Goal: Task Accomplishment & Management: Use online tool/utility

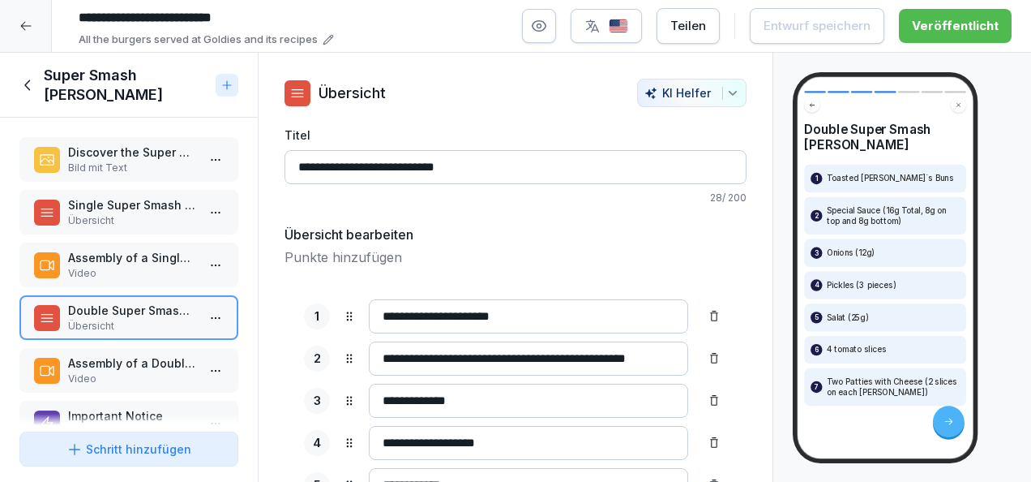
scroll to position [175, 0]
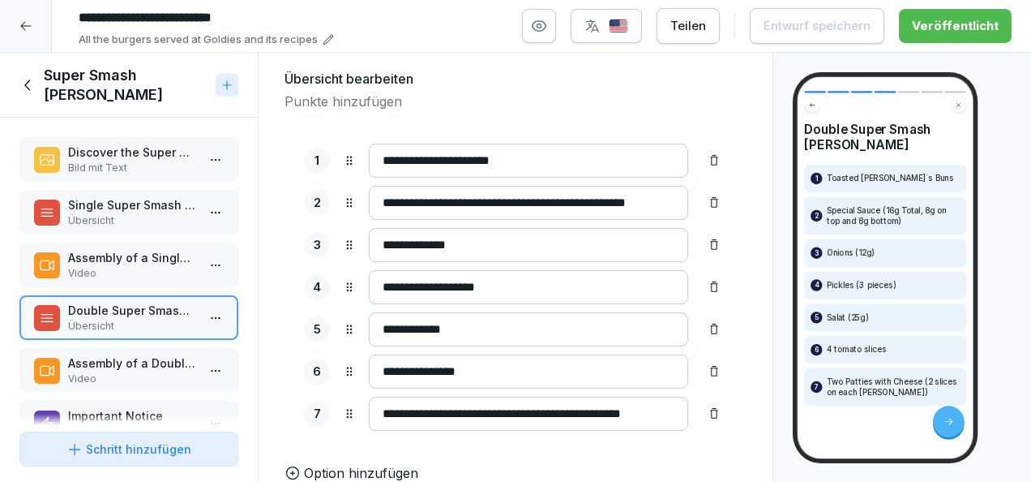
click at [32, 81] on icon at bounding box center [28, 85] width 18 height 18
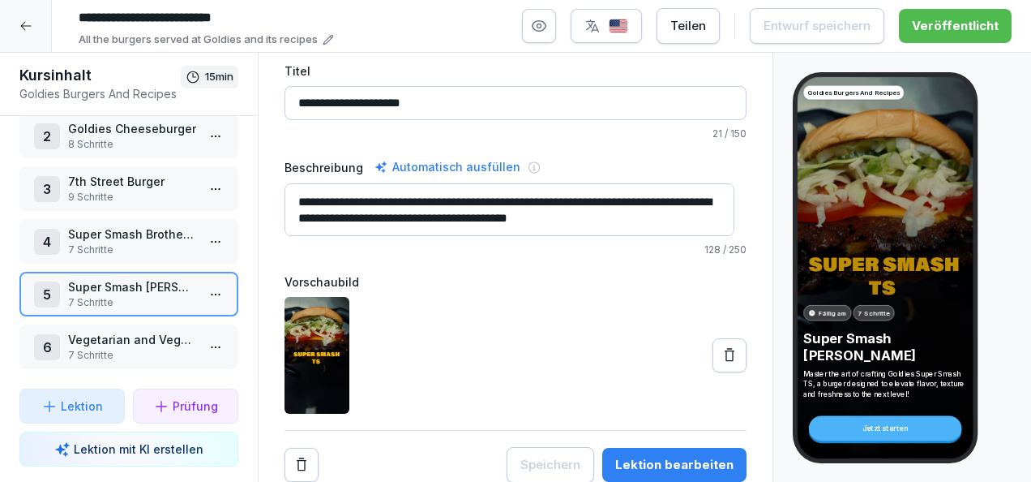
click at [150, 348] on p "7 Schritte" at bounding box center [132, 355] width 128 height 15
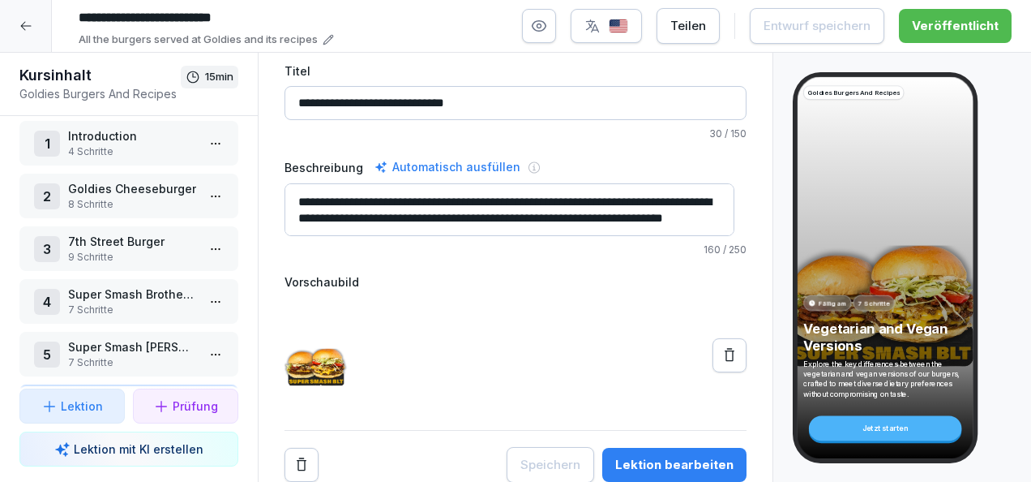
scroll to position [85, 0]
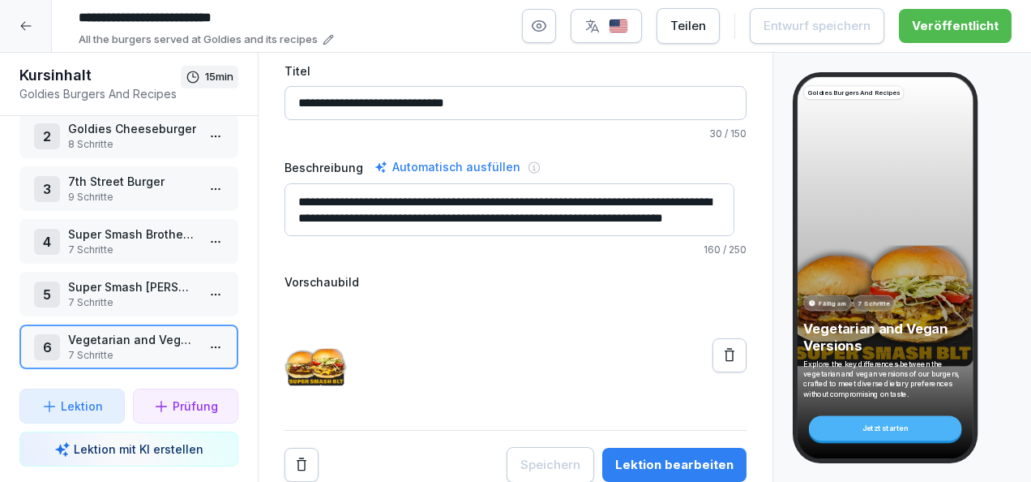
click at [204, 338] on html "**********" at bounding box center [515, 241] width 1031 height 482
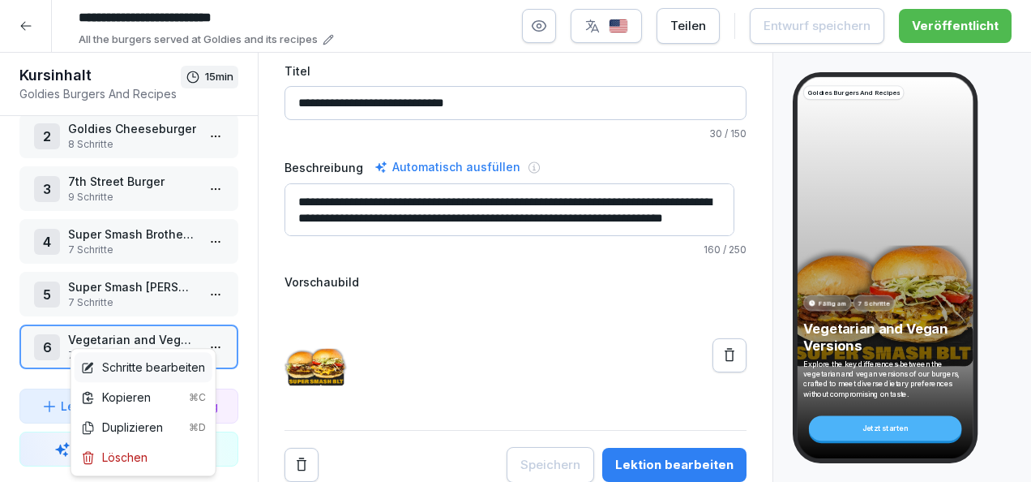
click at [141, 369] on div "Schritte bearbeiten" at bounding box center [143, 366] width 124 height 17
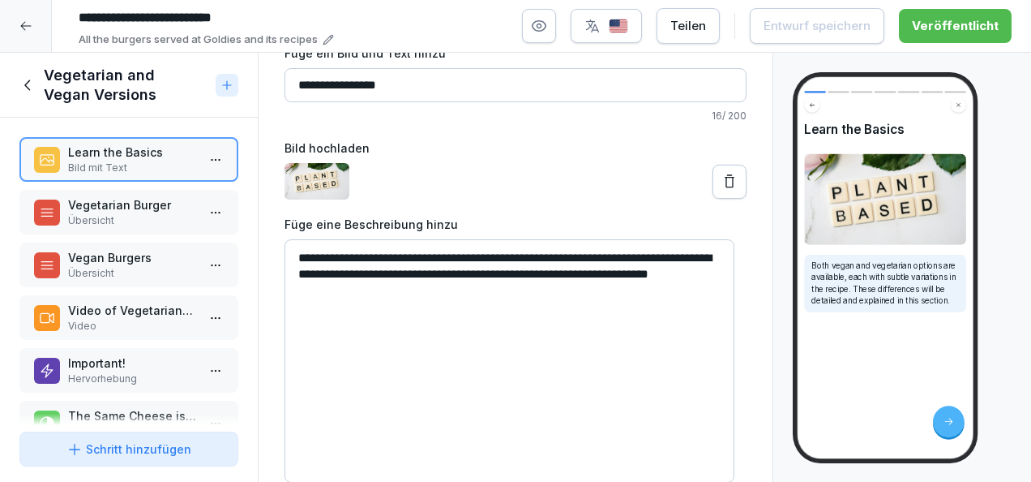
click at [154, 210] on p "Vegetarian Burger" at bounding box center [132, 204] width 128 height 17
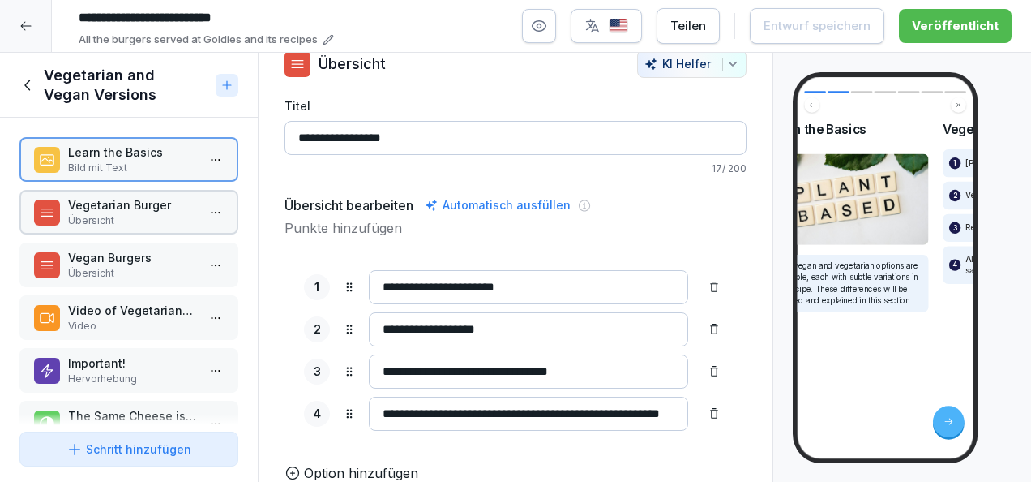
scroll to position [50, 0]
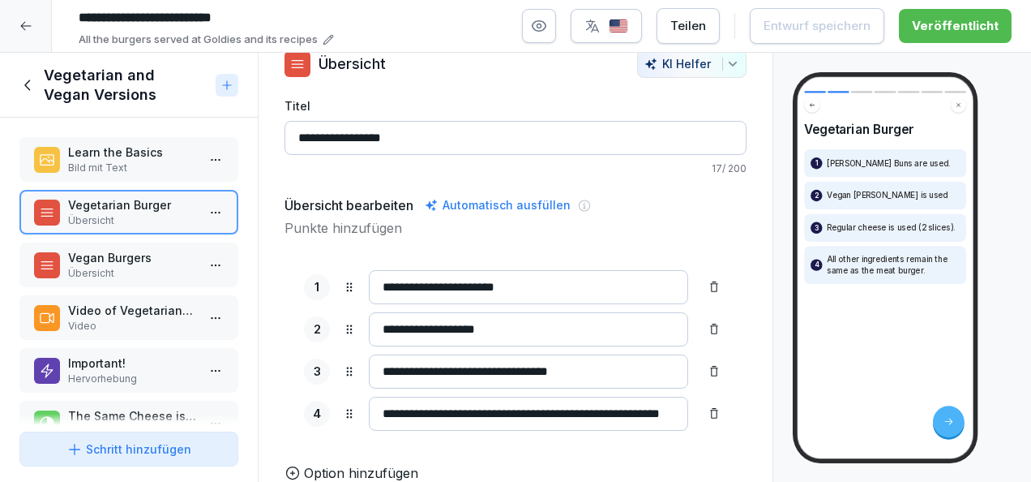
click at [146, 268] on p "Übersicht" at bounding box center [132, 273] width 128 height 15
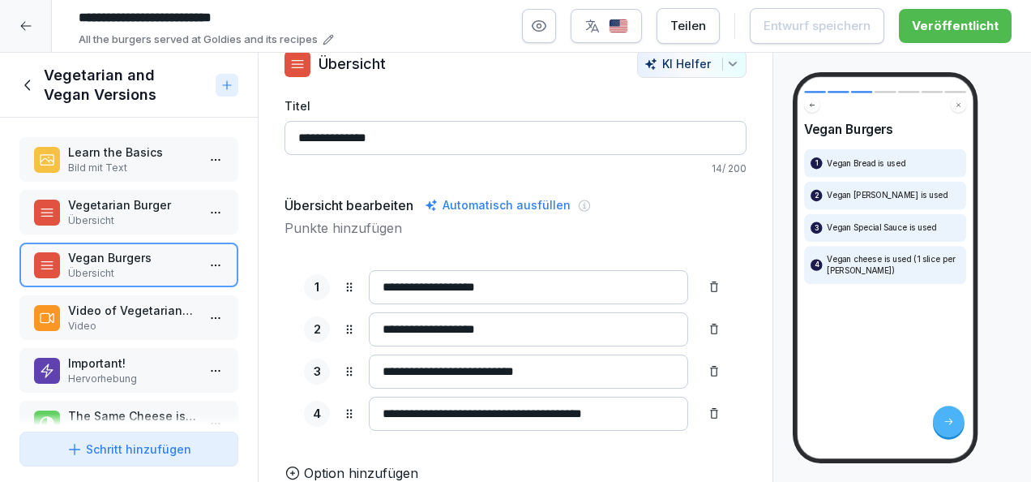
click at [139, 315] on p "Video of Vegetarian/Vegan Super Smash [PERSON_NAME]" at bounding box center [132, 310] width 128 height 17
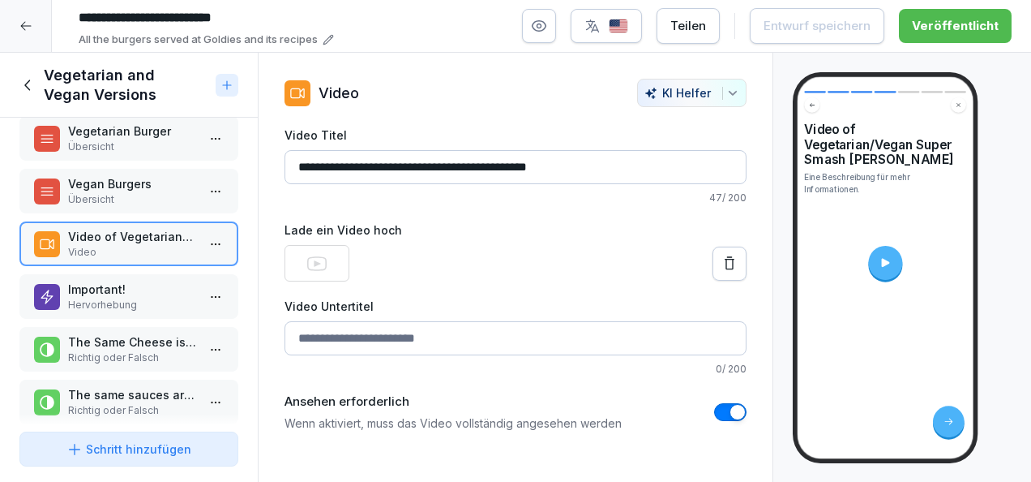
scroll to position [83, 0]
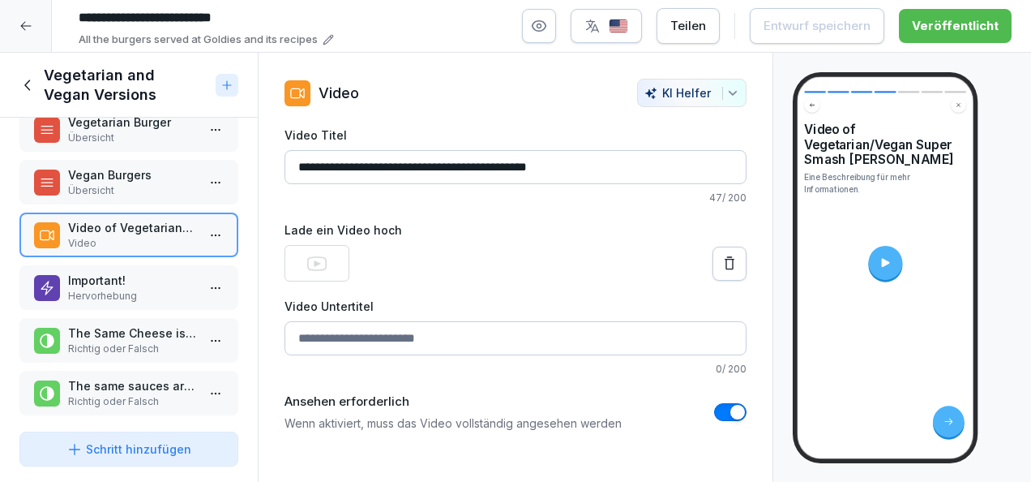
click at [141, 299] on p "Hervorhebung" at bounding box center [132, 296] width 128 height 15
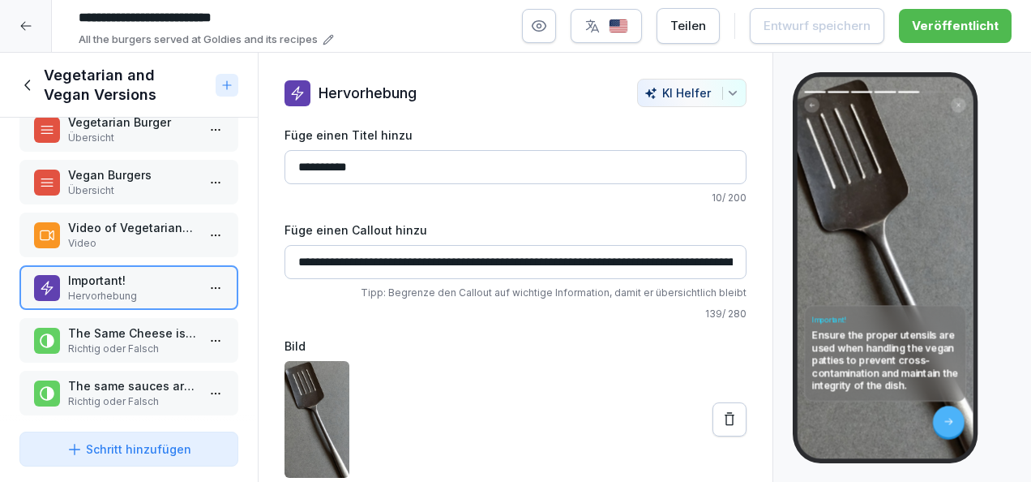
click at [122, 251] on div "Video of Vegetarian/Vegan Super Smash [PERSON_NAME] Video" at bounding box center [128, 234] width 219 height 45
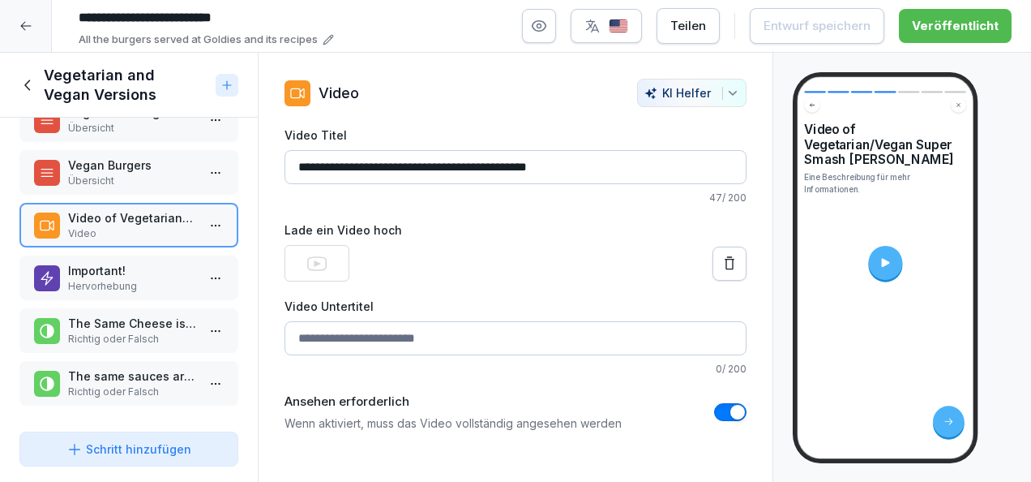
scroll to position [1, 0]
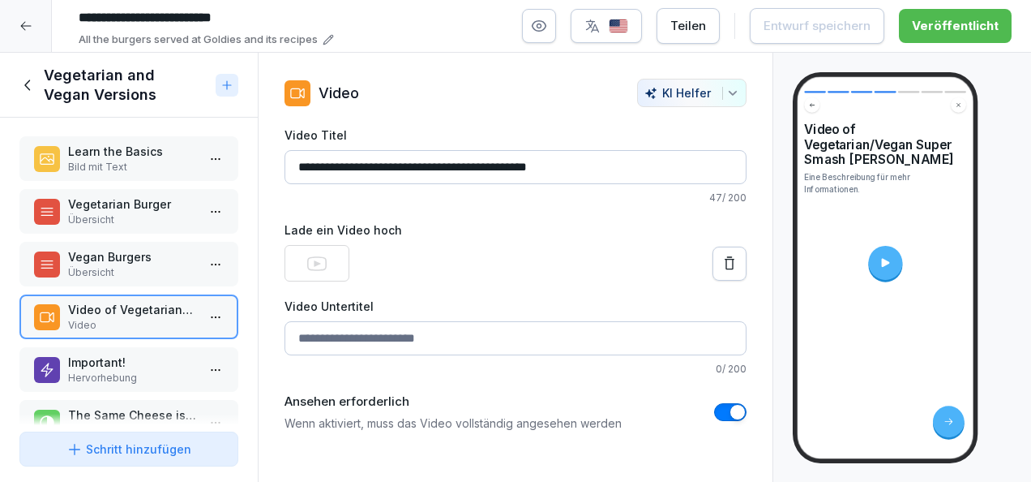
click at [37, 78] on div "Vegetarian and Vegan Versions" at bounding box center [114, 85] width 190 height 39
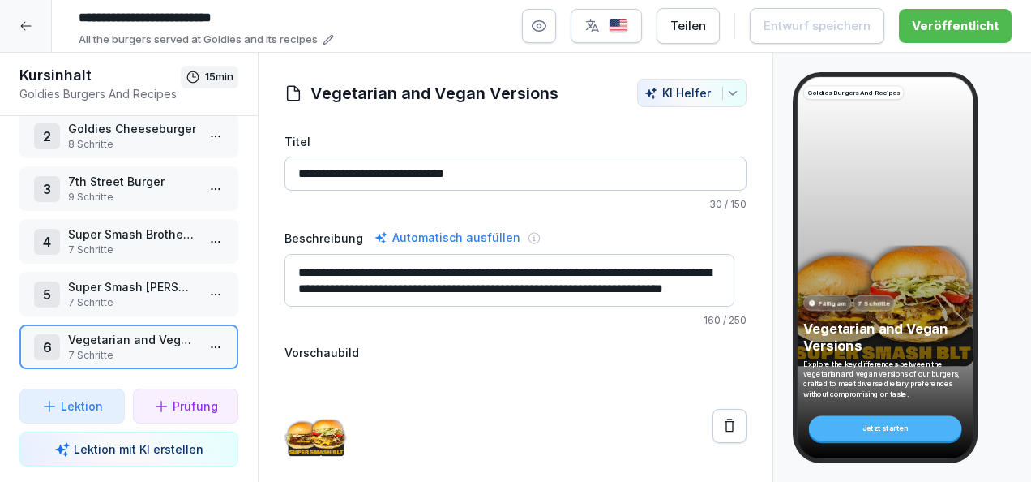
click at [154, 278] on p "Super Smash [PERSON_NAME]" at bounding box center [132, 286] width 128 height 17
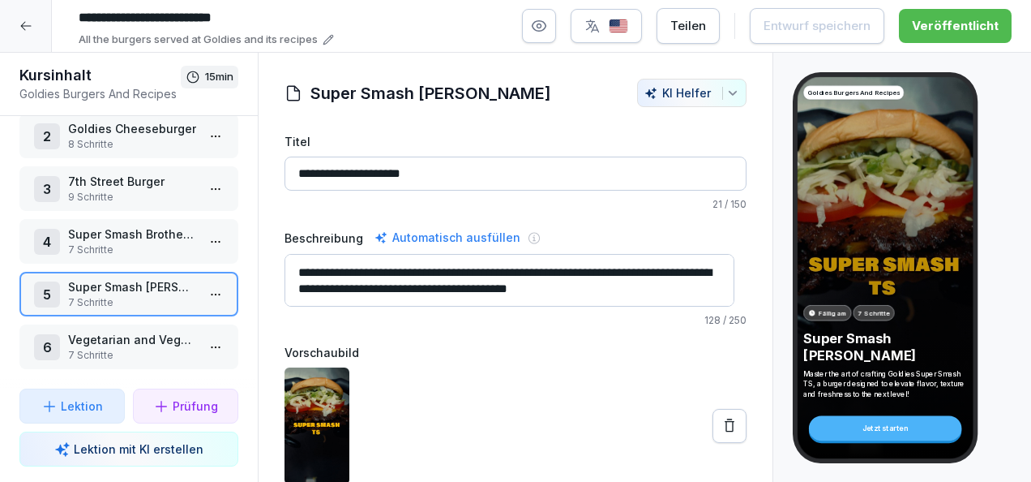
click at [116, 190] on p "9 Schritte" at bounding box center [132, 197] width 128 height 15
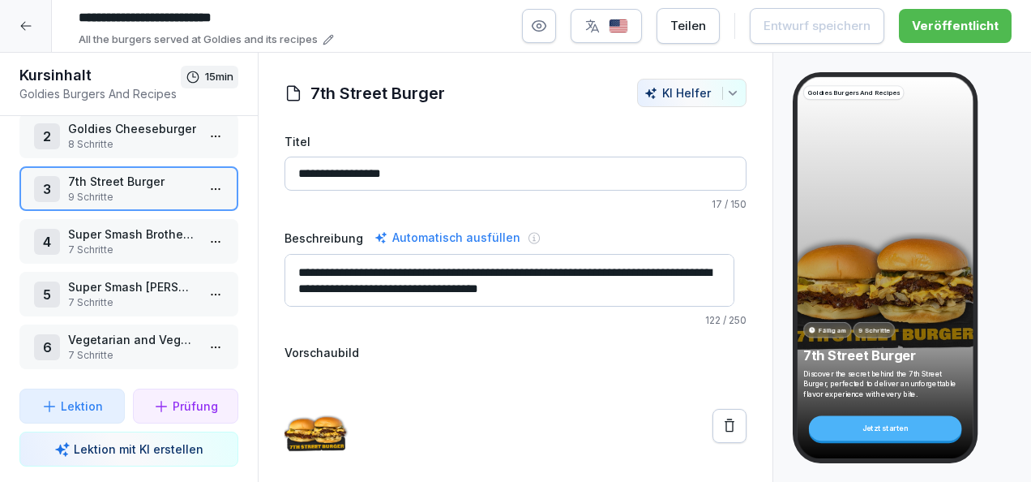
click at [203, 178] on html "**********" at bounding box center [515, 241] width 1031 height 482
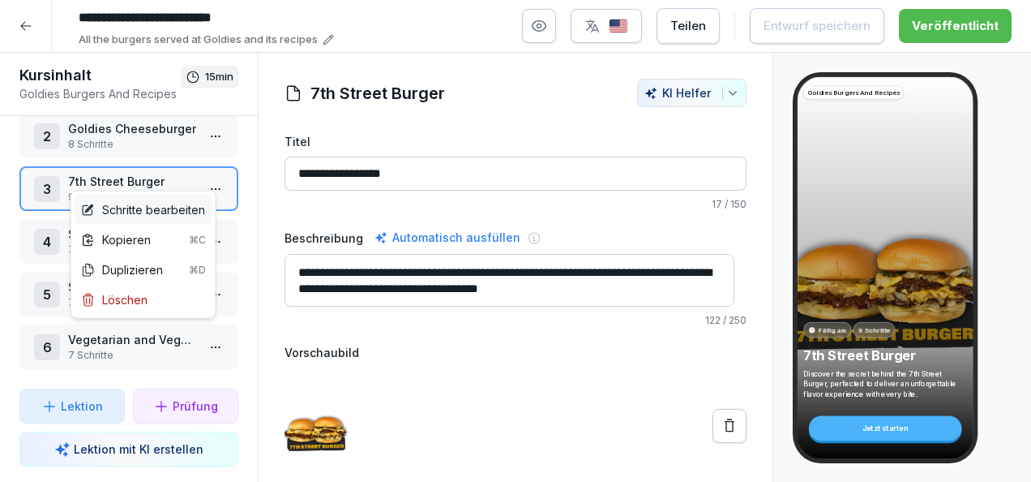
click at [144, 213] on div "Schritte bearbeiten" at bounding box center [143, 209] width 124 height 17
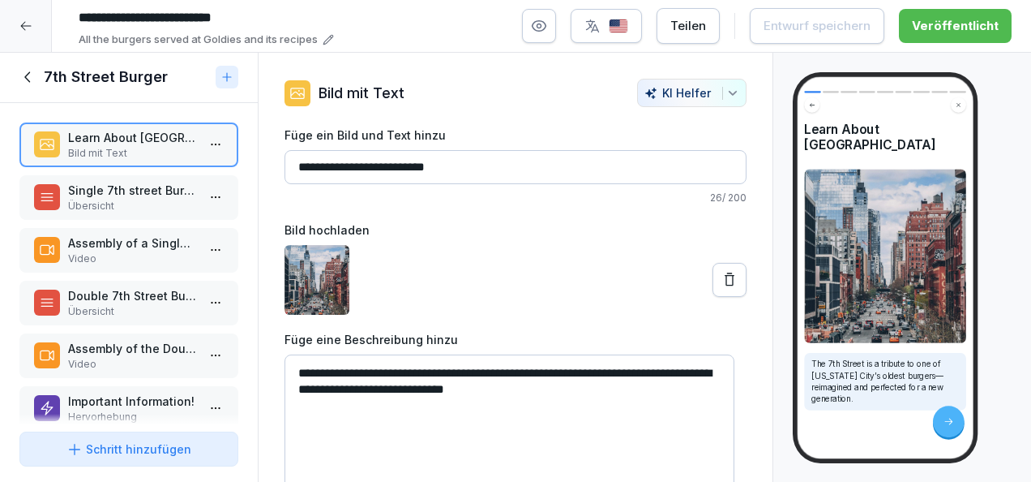
click at [83, 184] on p "Single 7th street Burger" at bounding box center [132, 190] width 128 height 17
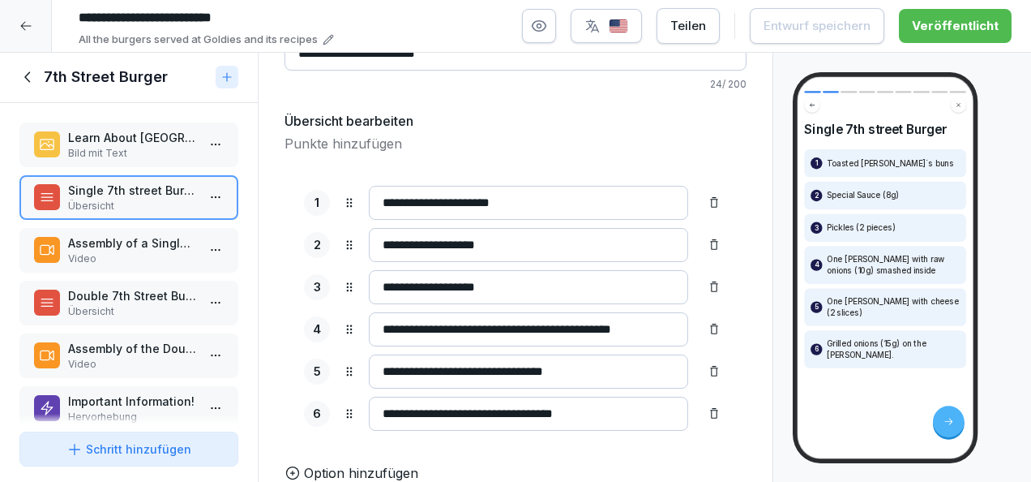
scroll to position [134, 0]
click at [139, 258] on p "Video" at bounding box center [132, 258] width 128 height 15
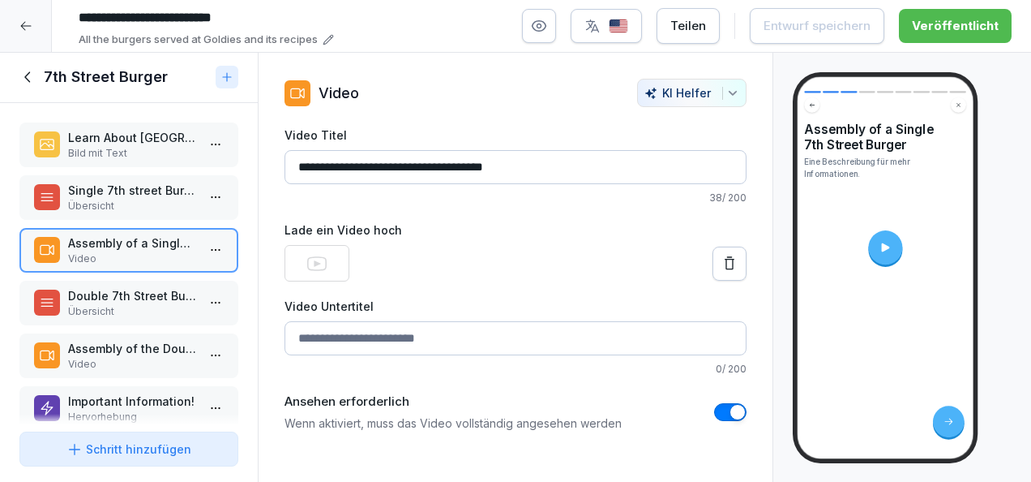
click at [878, 245] on div at bounding box center [885, 247] width 34 height 34
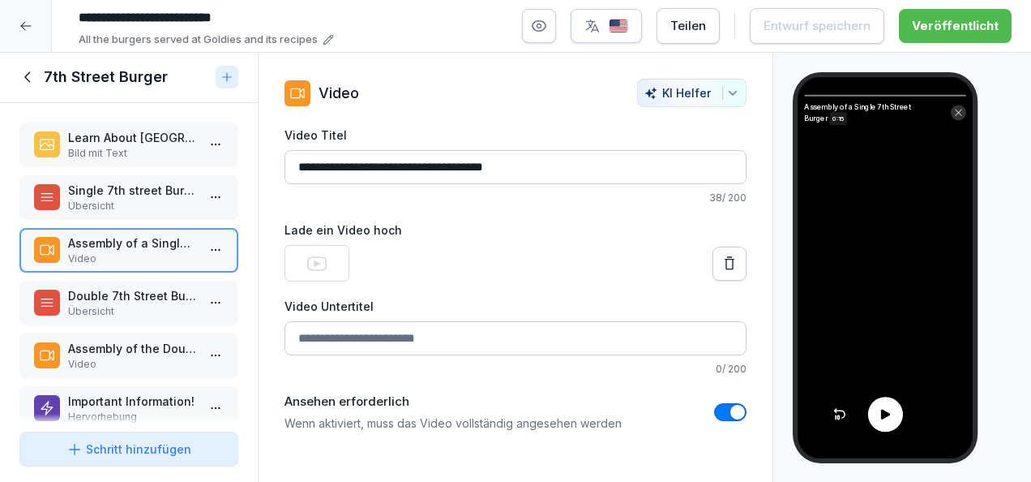
click at [888, 407] on icon at bounding box center [885, 414] width 15 height 15
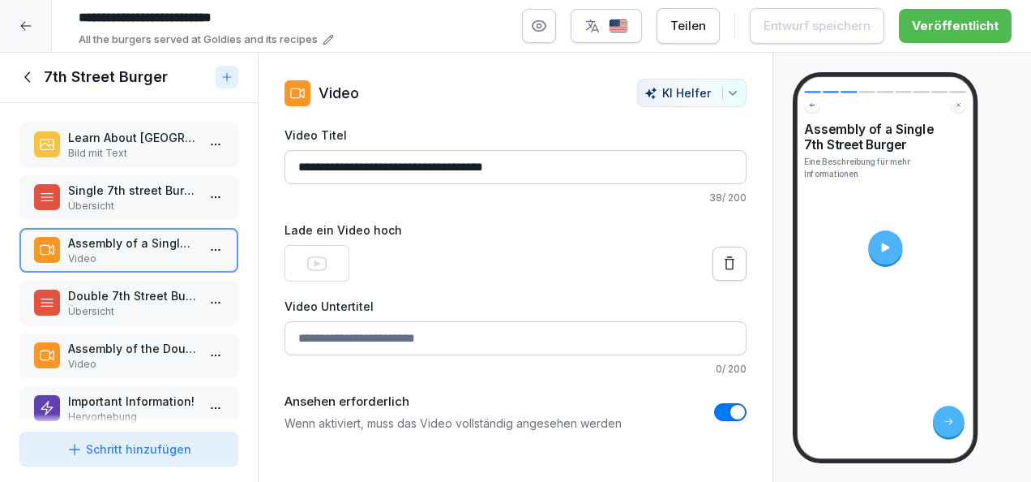
click at [881, 247] on icon at bounding box center [885, 247] width 8 height 9
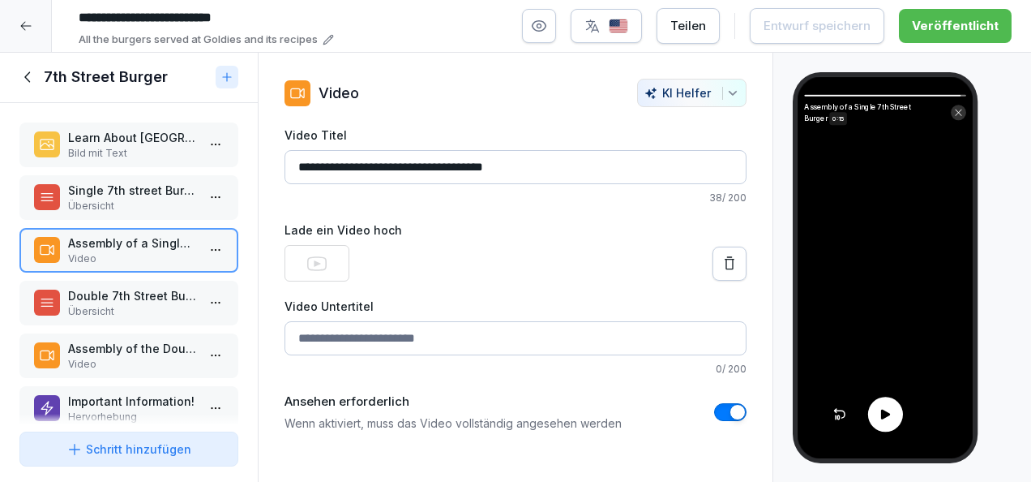
click at [842, 416] on icon at bounding box center [839, 414] width 15 height 15
click at [883, 412] on icon at bounding box center [885, 414] width 9 height 10
